Goal: Information Seeking & Learning: Learn about a topic

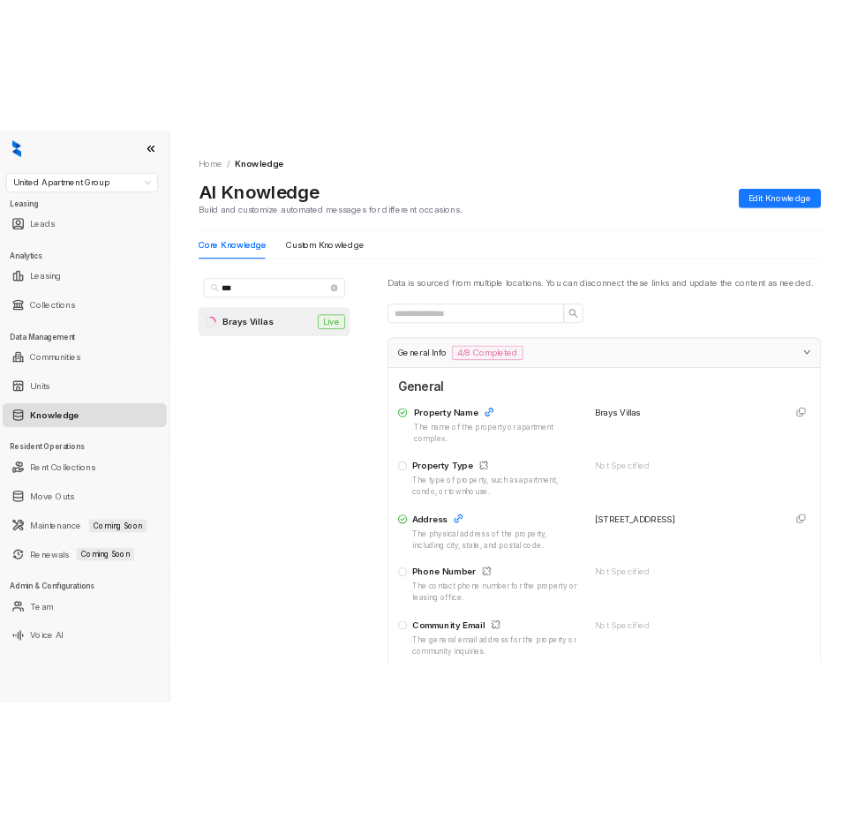
scroll to position [177, 0]
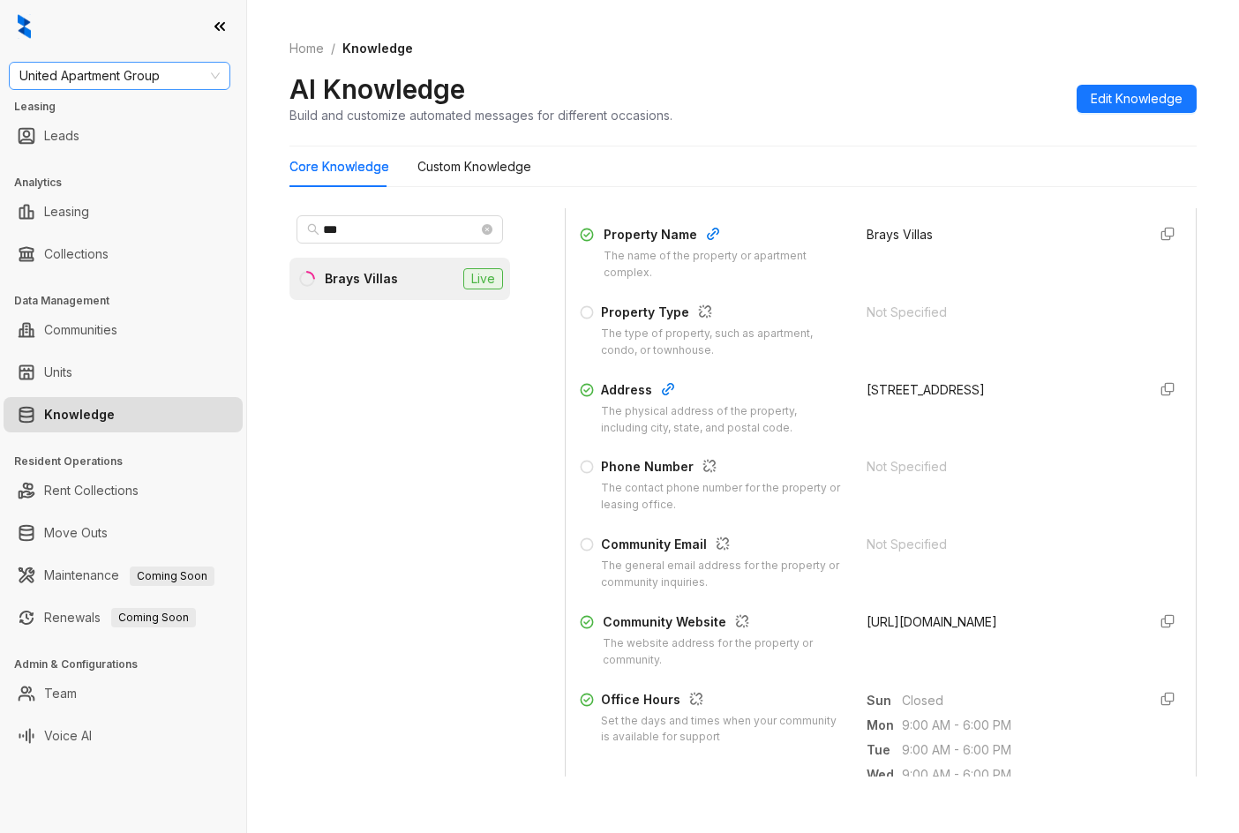
click at [147, 66] on div "United Apartment Group" at bounding box center [120, 76] width 222 height 28
type input "*****"
click at [127, 139] on div "Indus (Realpage/Knock)" at bounding box center [119, 139] width 193 height 19
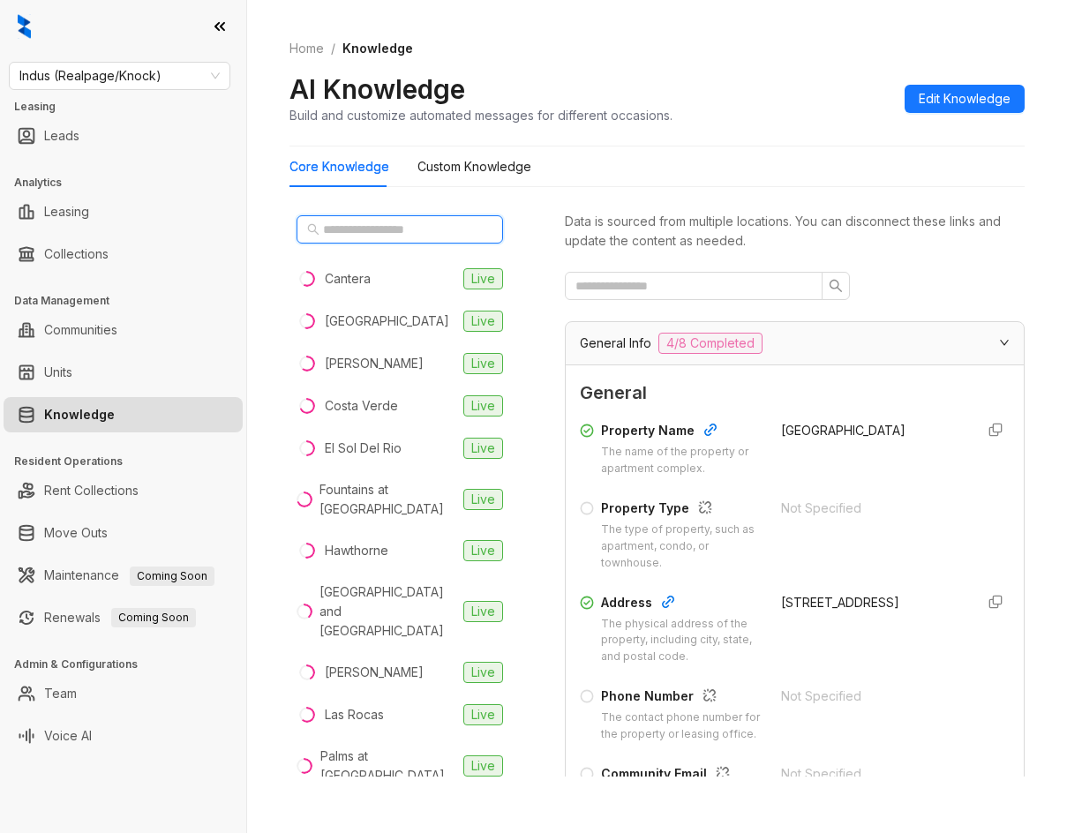
click at [347, 221] on input "text" at bounding box center [400, 229] width 155 height 19
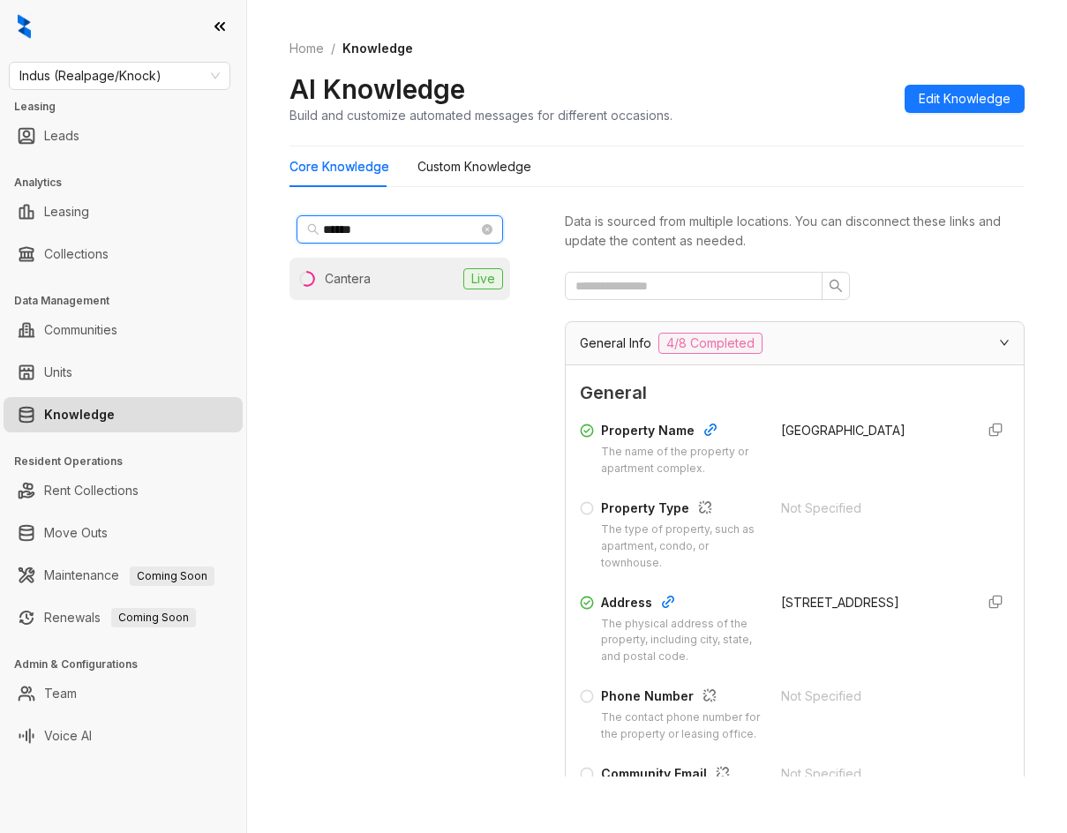
type input "******"
click at [367, 268] on li "Cantera Live" at bounding box center [400, 279] width 221 height 42
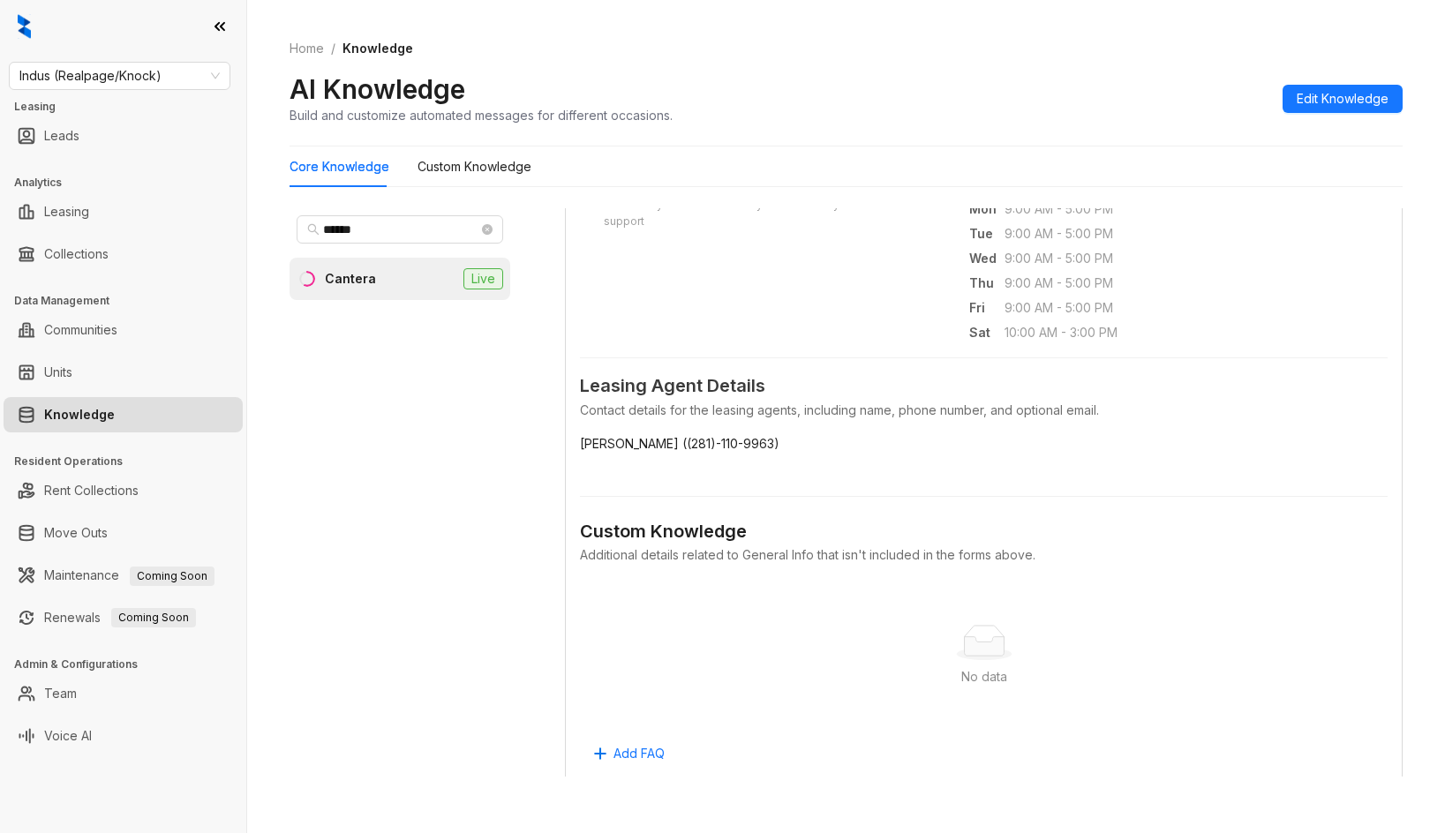
scroll to position [1155, 0]
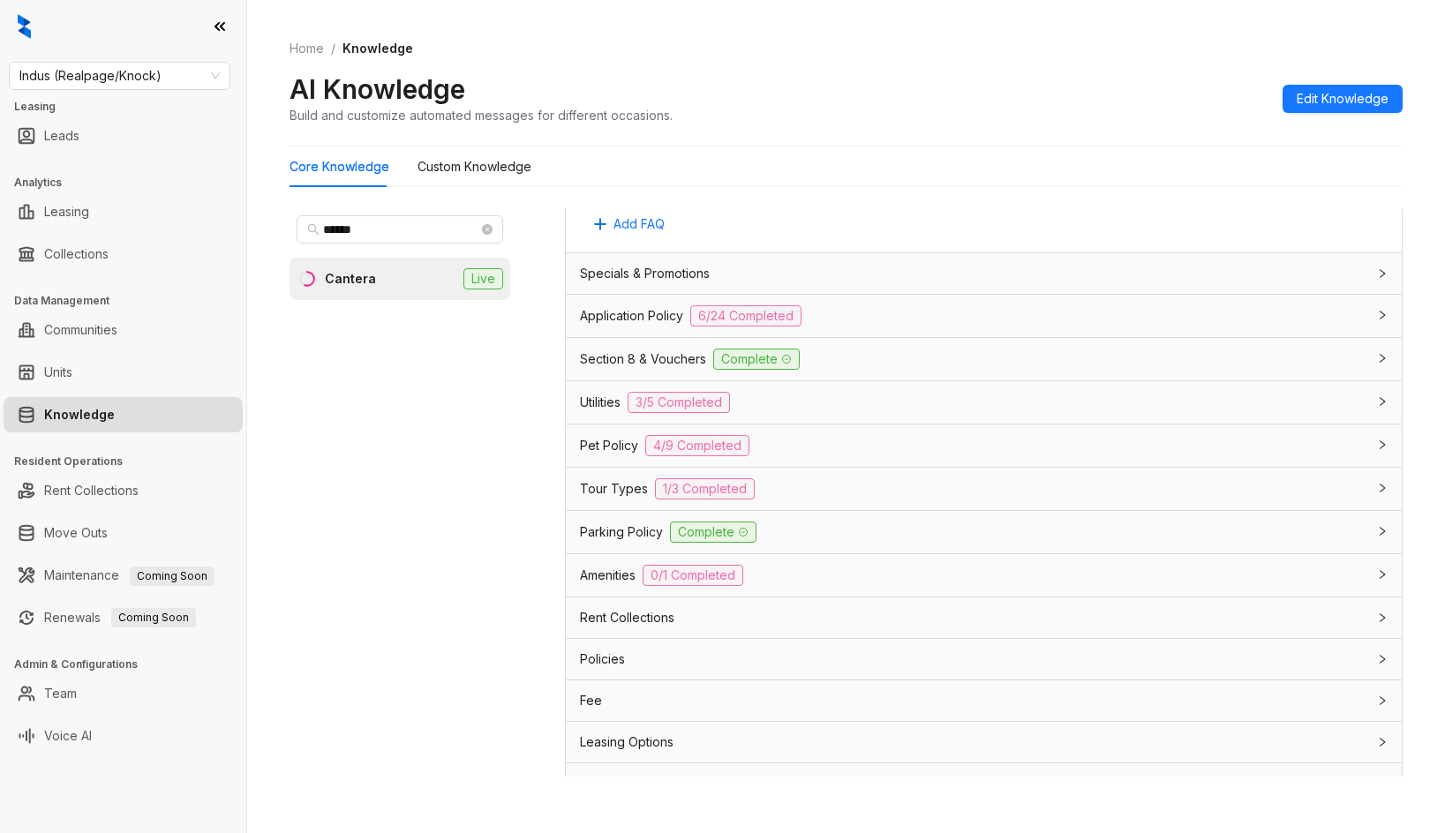
click at [867, 303] on div "Application Policy 6/24 Completed" at bounding box center [984, 316] width 836 height 42
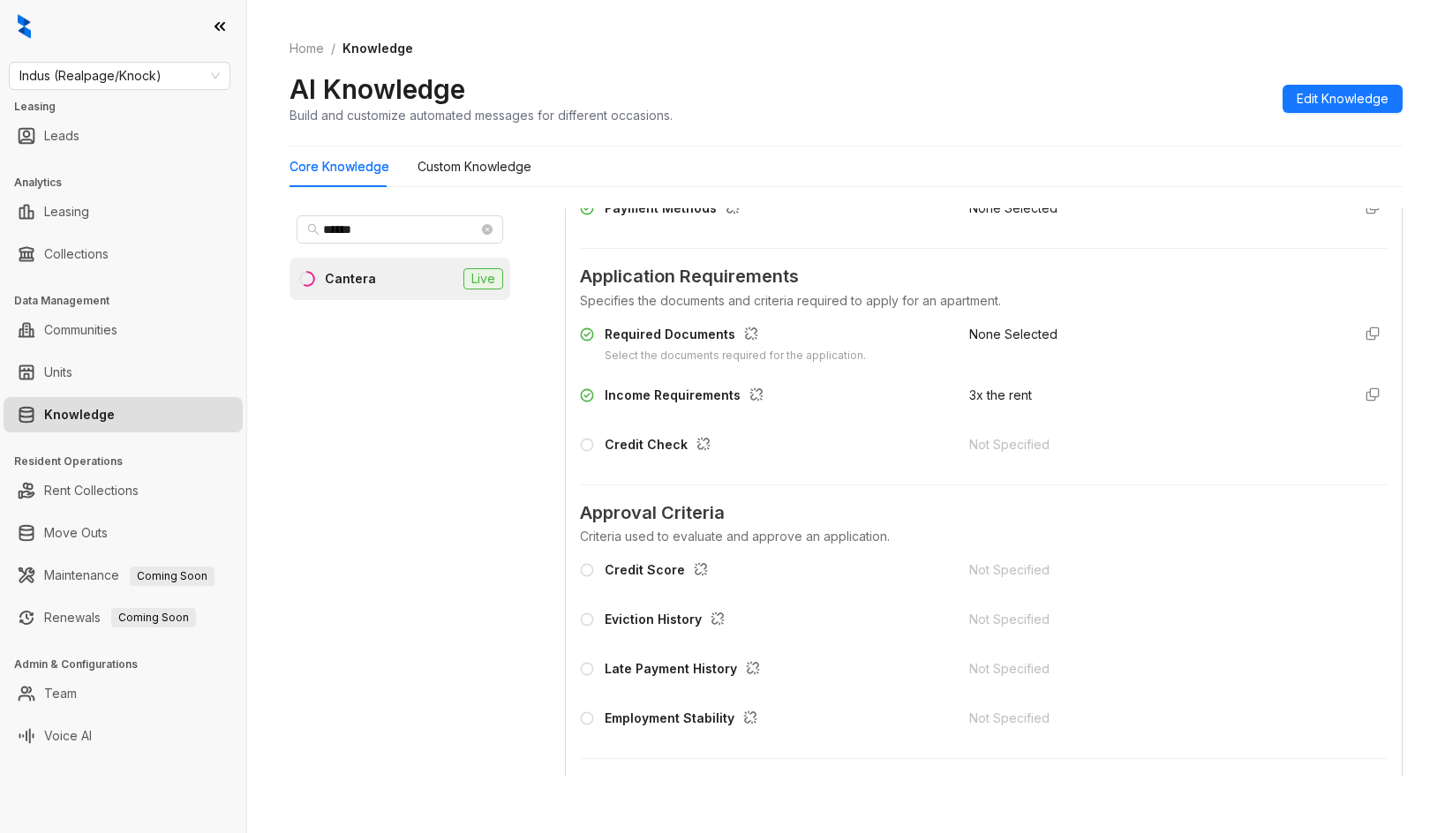
scroll to position [1420, 0]
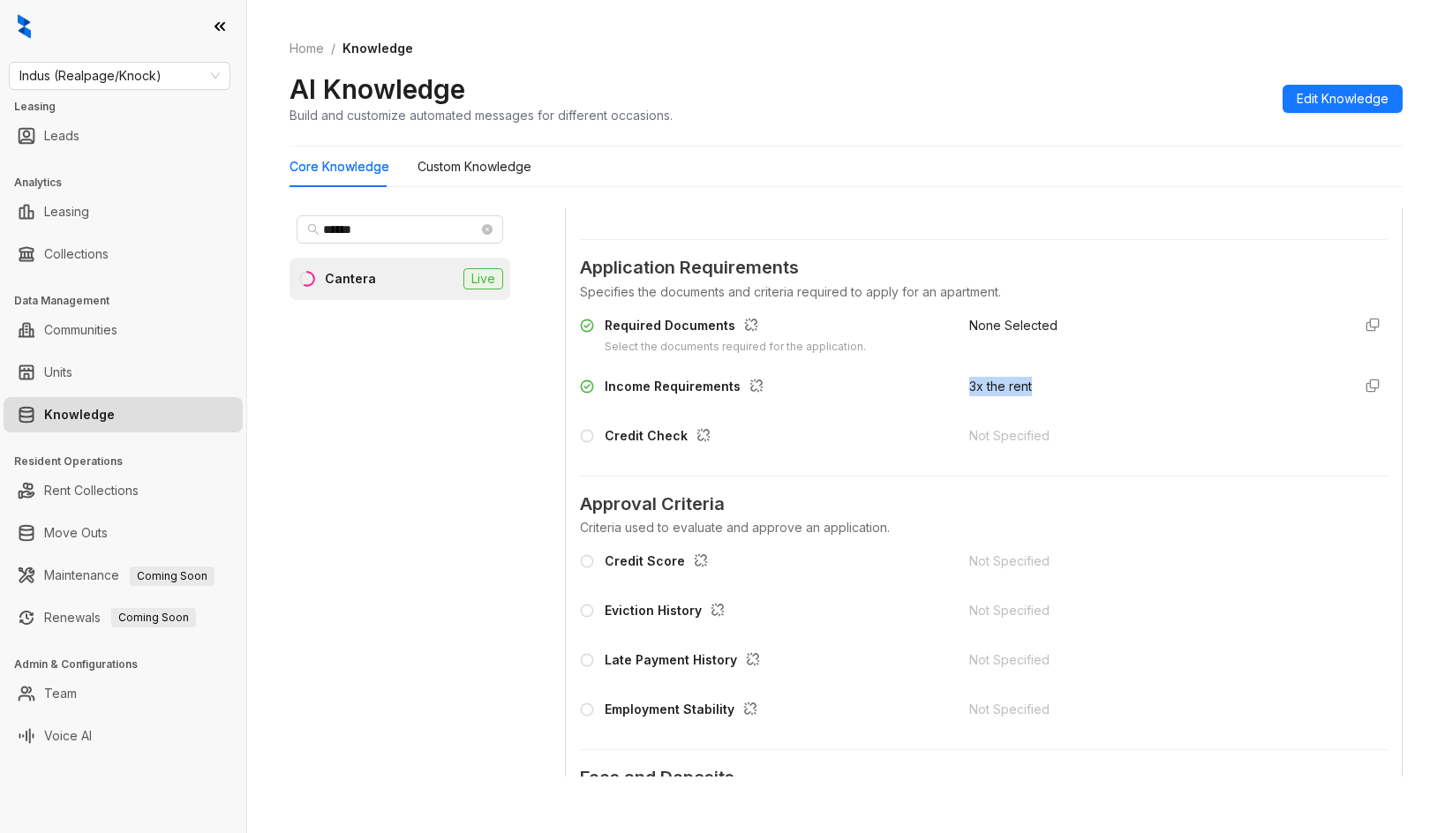
drag, startPoint x: 945, startPoint y: 384, endPoint x: 1050, endPoint y: 377, distance: 104.4
click at [1050, 377] on div "Income Requirements 3x the rent" at bounding box center [984, 391] width 808 height 28
copy span "3x the rent"
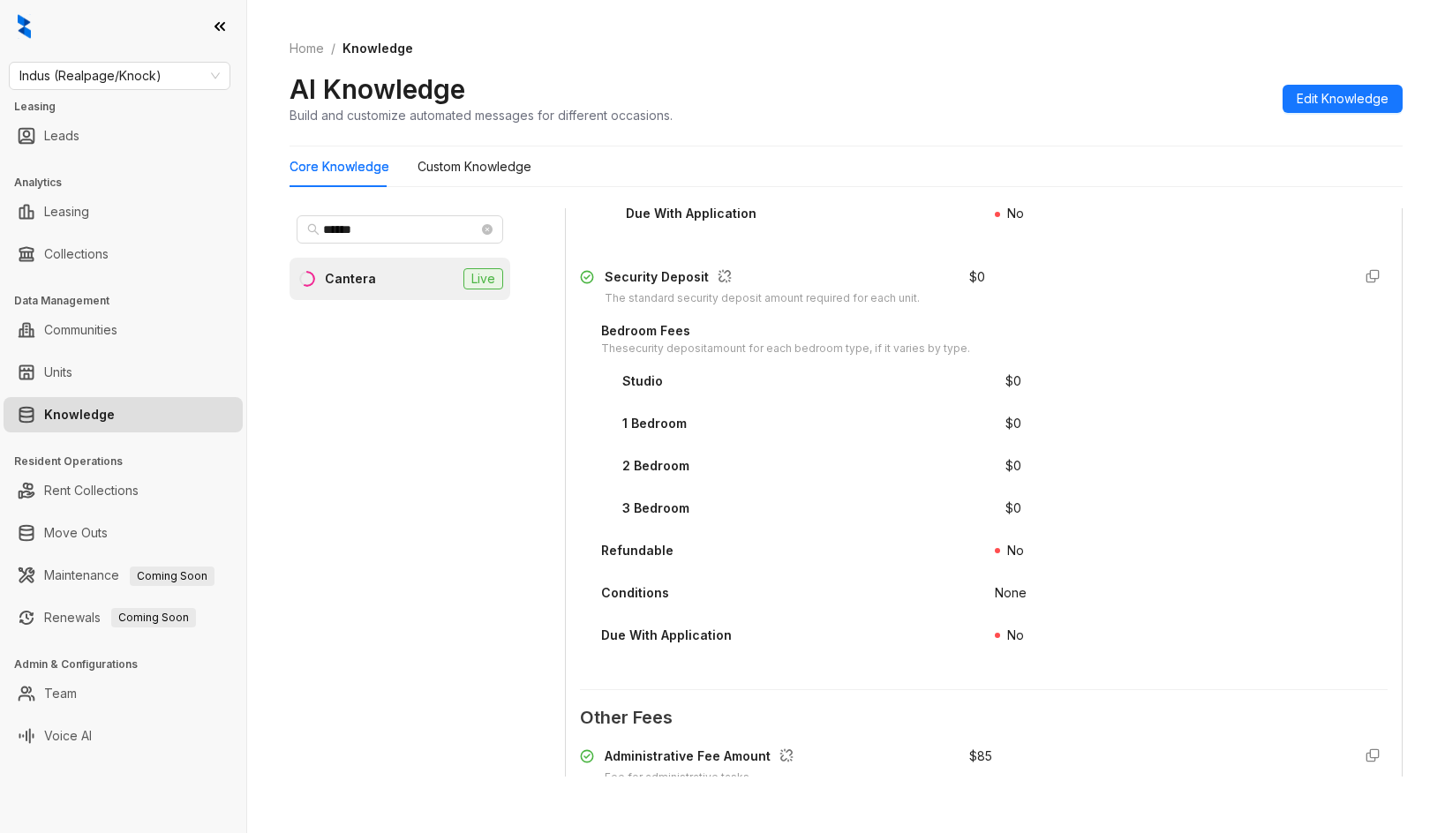
scroll to position [2568, 0]
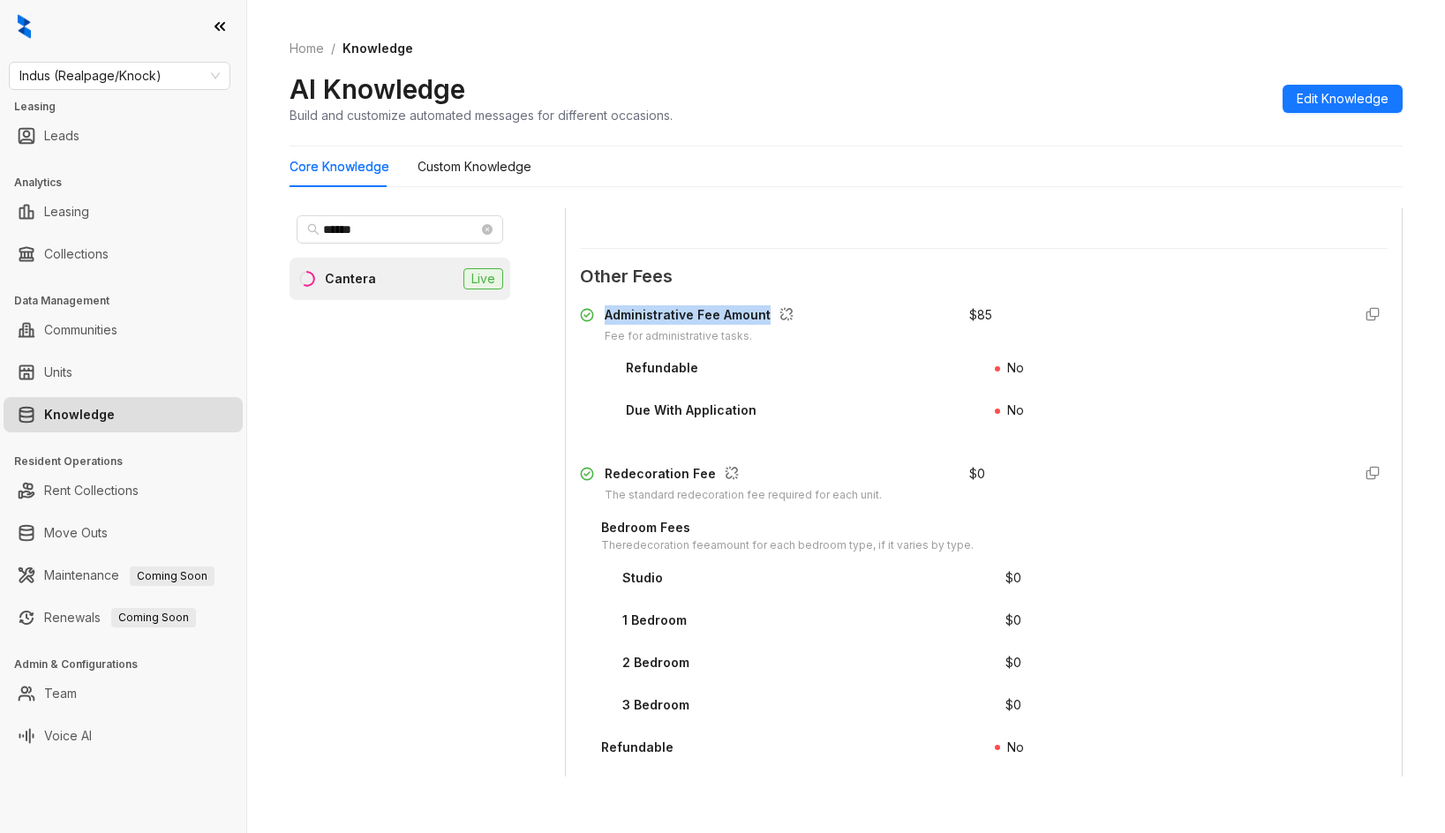
drag, startPoint x: 605, startPoint y: 313, endPoint x: 768, endPoint y: 311, distance: 163.3
click at [768, 311] on div "Administrative Fee Amount Fee for administrative tasks." at bounding box center [764, 325] width 368 height 40
copy div "Administrative Fee Amount"
click at [1066, 568] on div "$ 0" at bounding box center [1196, 582] width 383 height 28
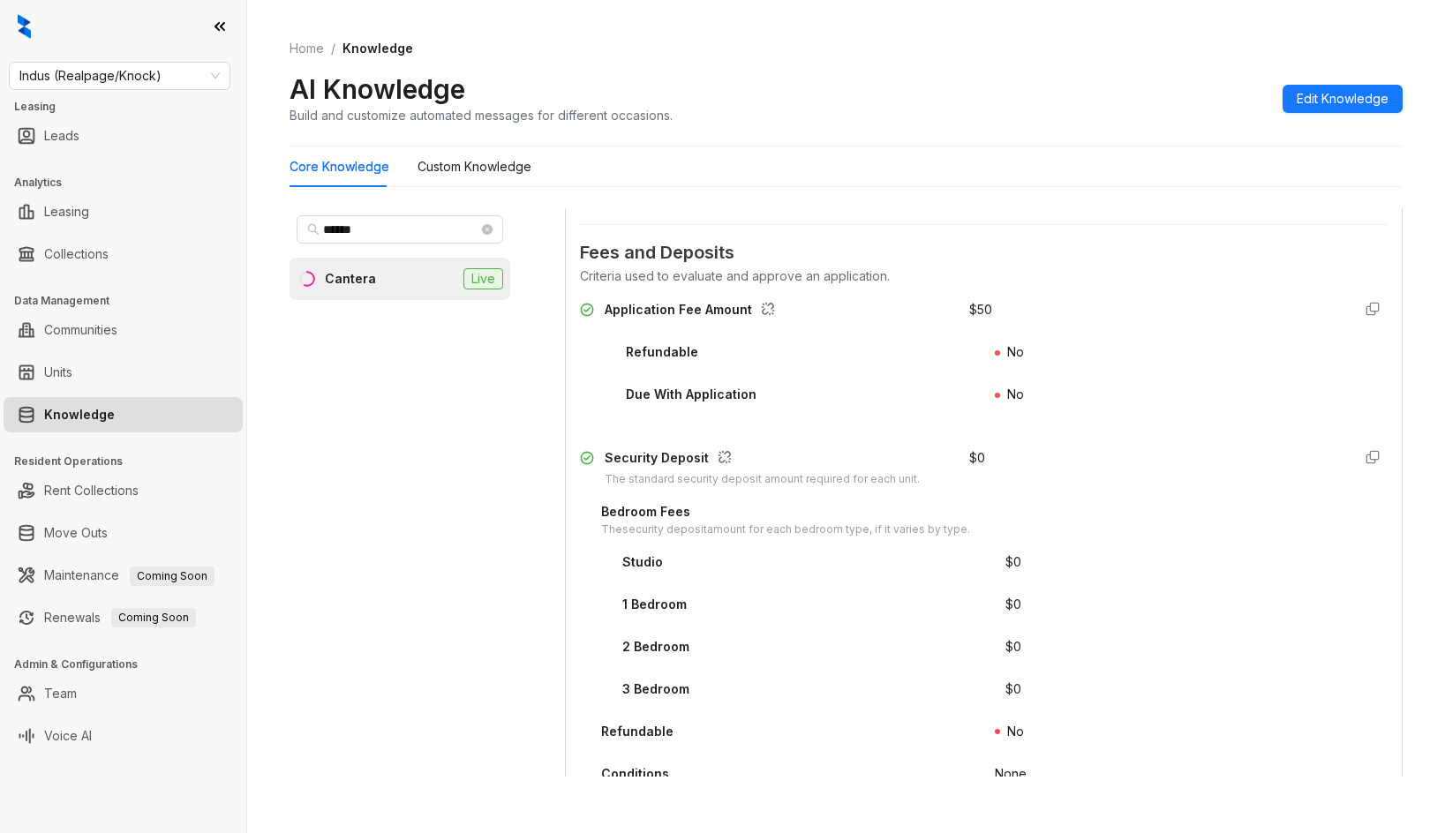
scroll to position [1862, 0]
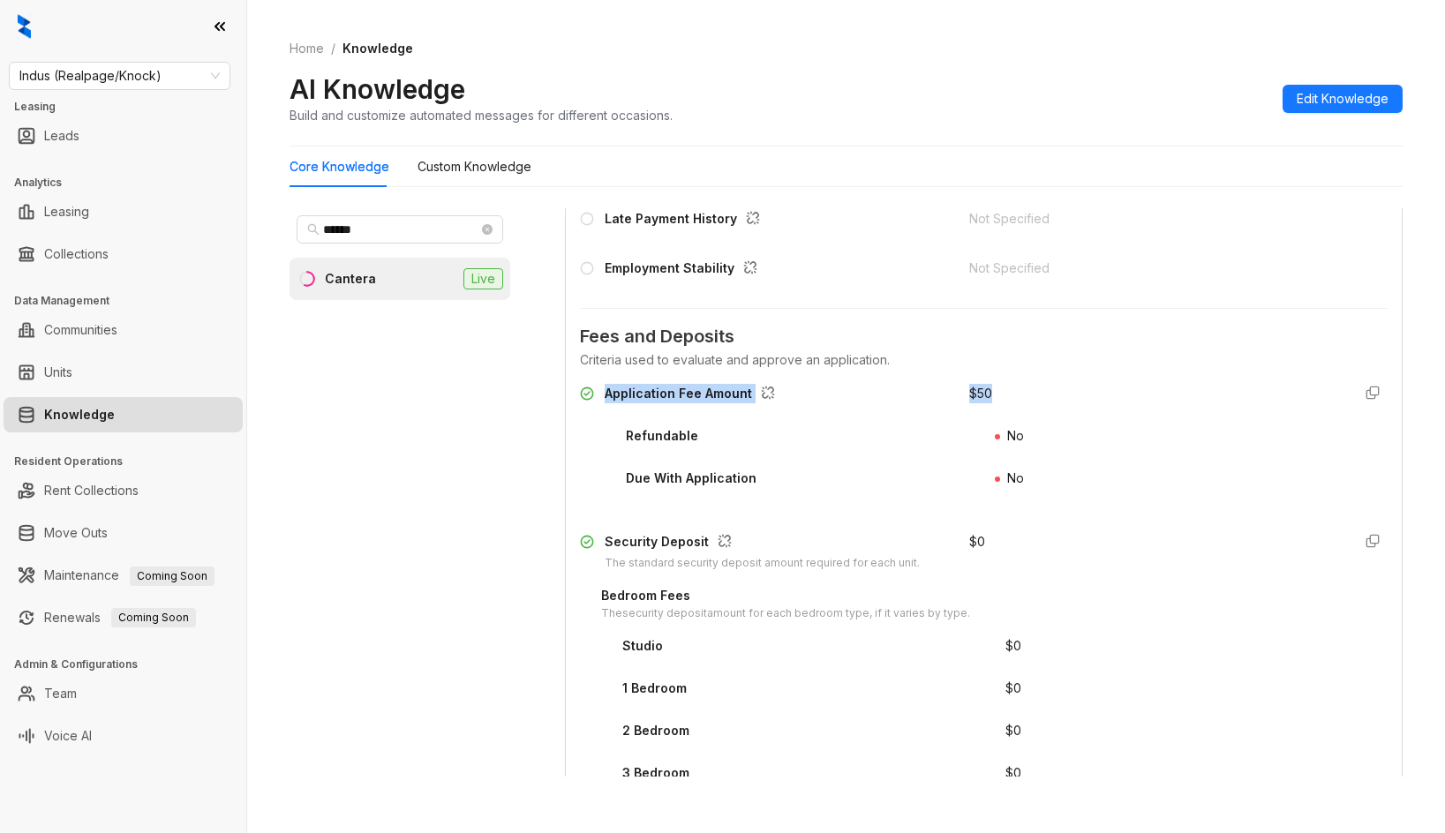
drag, startPoint x: 603, startPoint y: 393, endPoint x: 1050, endPoint y: 384, distance: 446.7
click at [1053, 384] on div "Application Fee Amount $ 50" at bounding box center [984, 398] width 808 height 28
copy div "Application Fee Amount $ 50"
click at [948, 188] on div "Core Knowledge Custom Knowledge ****** Cantera Live Data is sourced from multip…" at bounding box center [846, 469] width 1113 height 645
